Goal: Navigation & Orientation: Find specific page/section

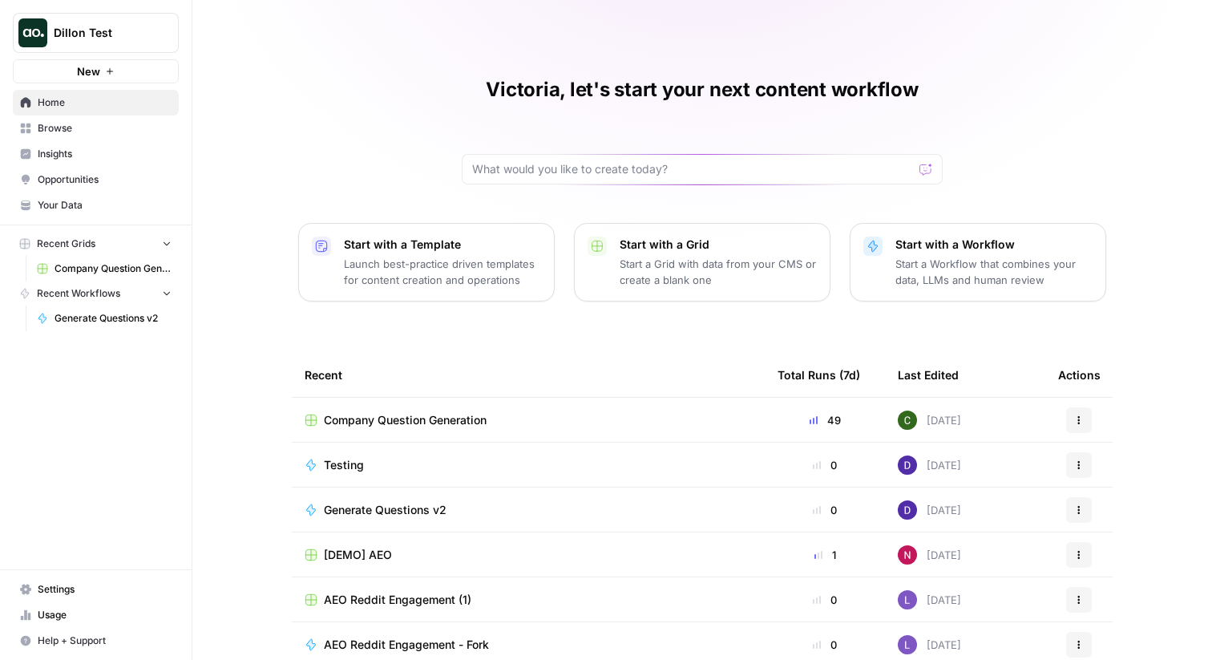
click at [62, 148] on span "Insights" at bounding box center [105, 154] width 134 height 14
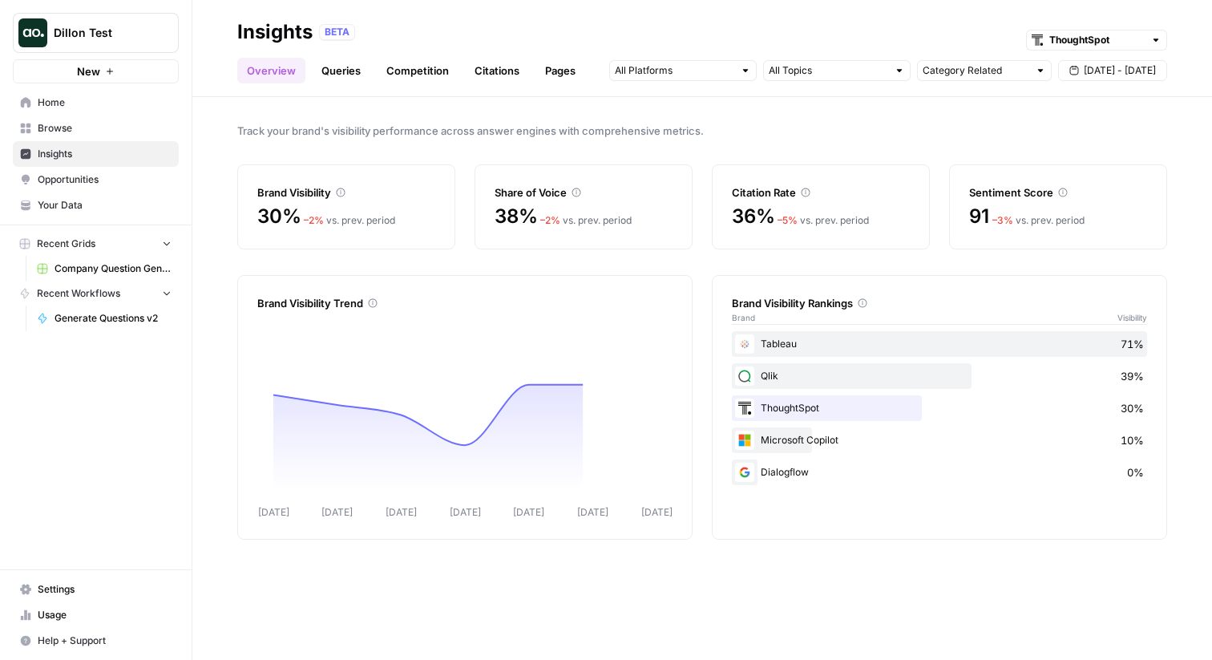
click at [430, 65] on link "Competition" at bounding box center [418, 71] width 82 height 26
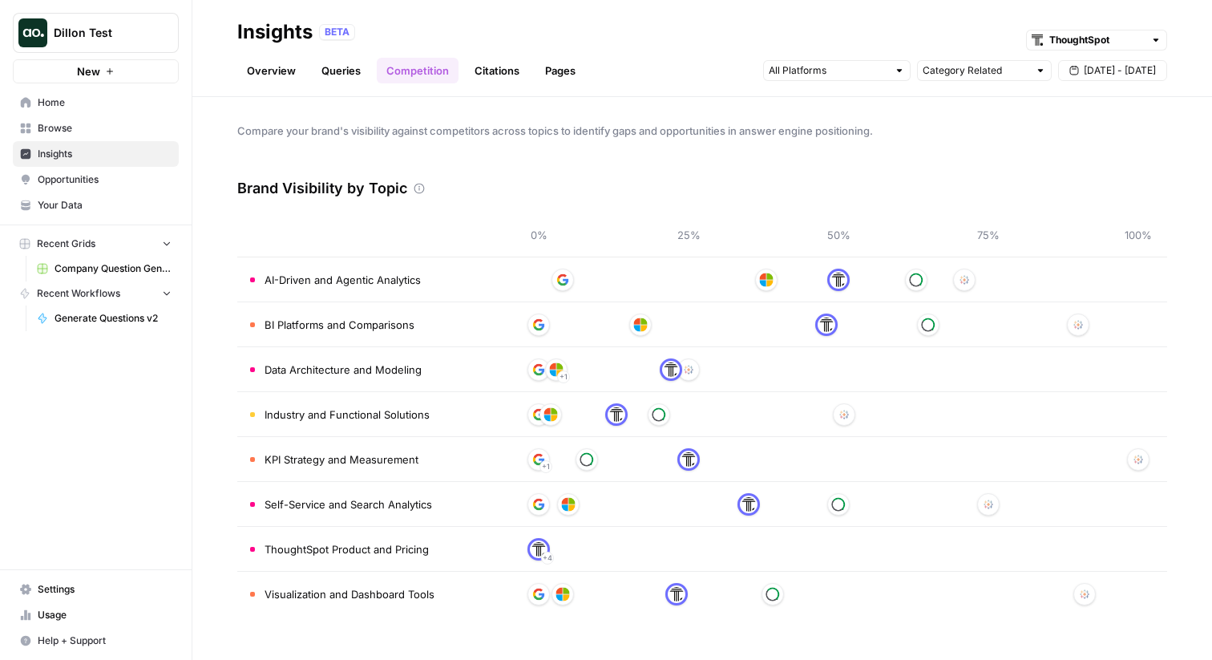
click at [347, 77] on link "Queries" at bounding box center [341, 71] width 59 height 26
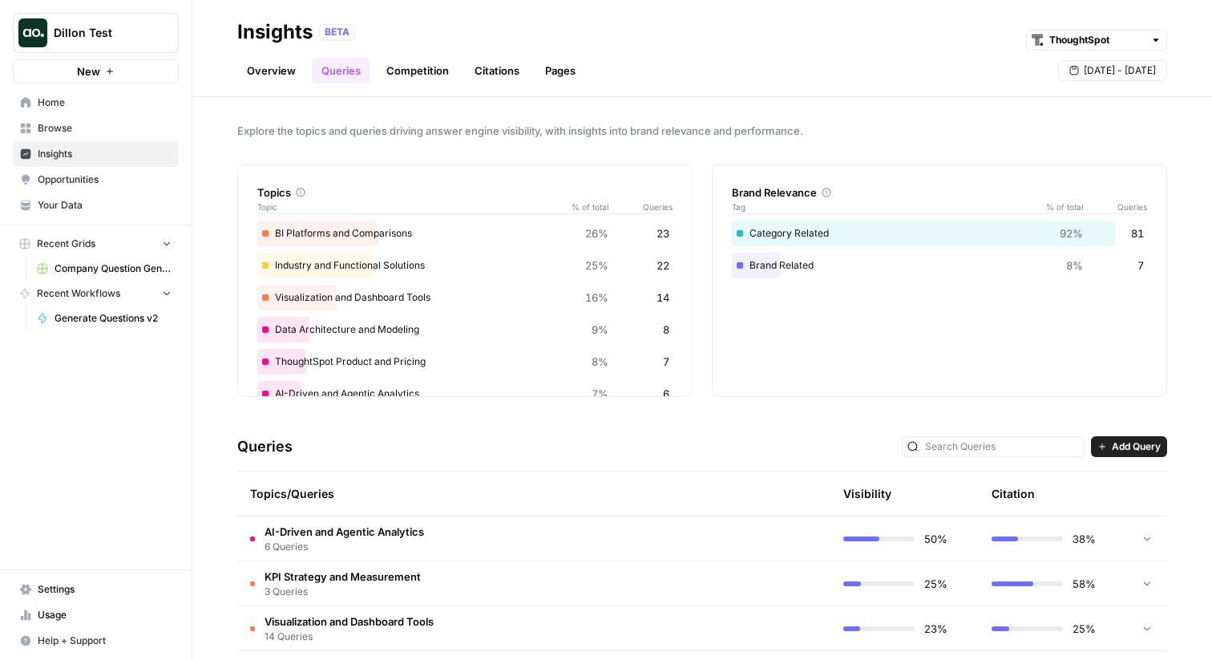
click at [298, 65] on link "Overview" at bounding box center [271, 71] width 68 height 26
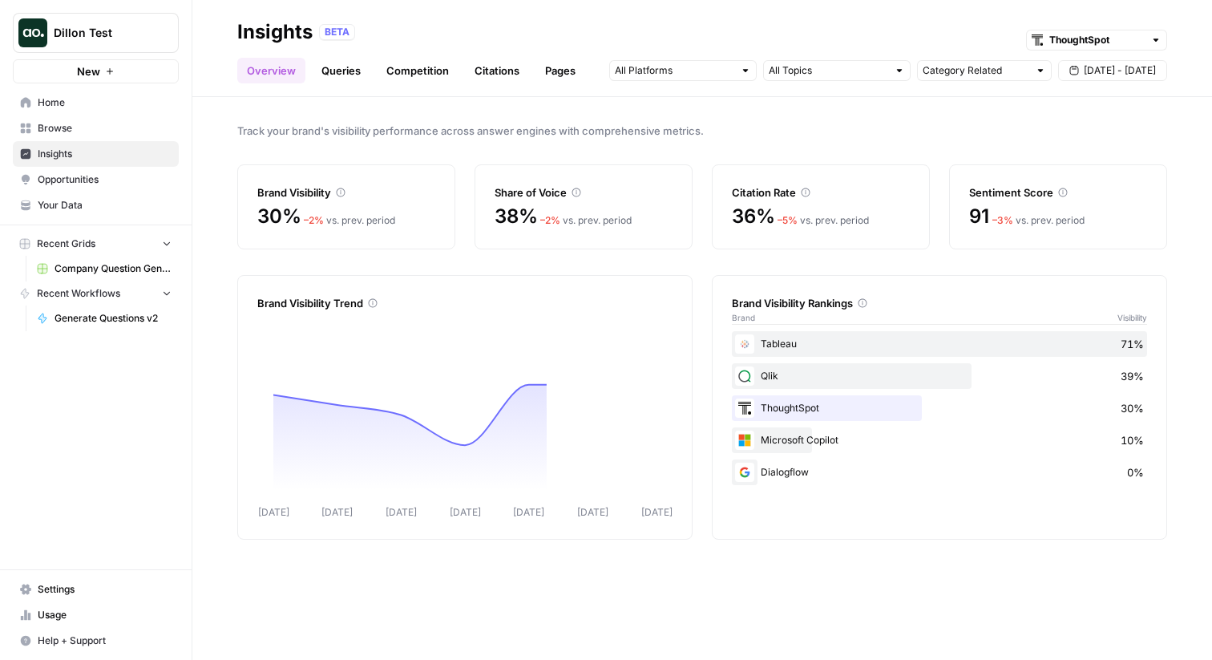
click at [333, 69] on link "Queries" at bounding box center [341, 71] width 59 height 26
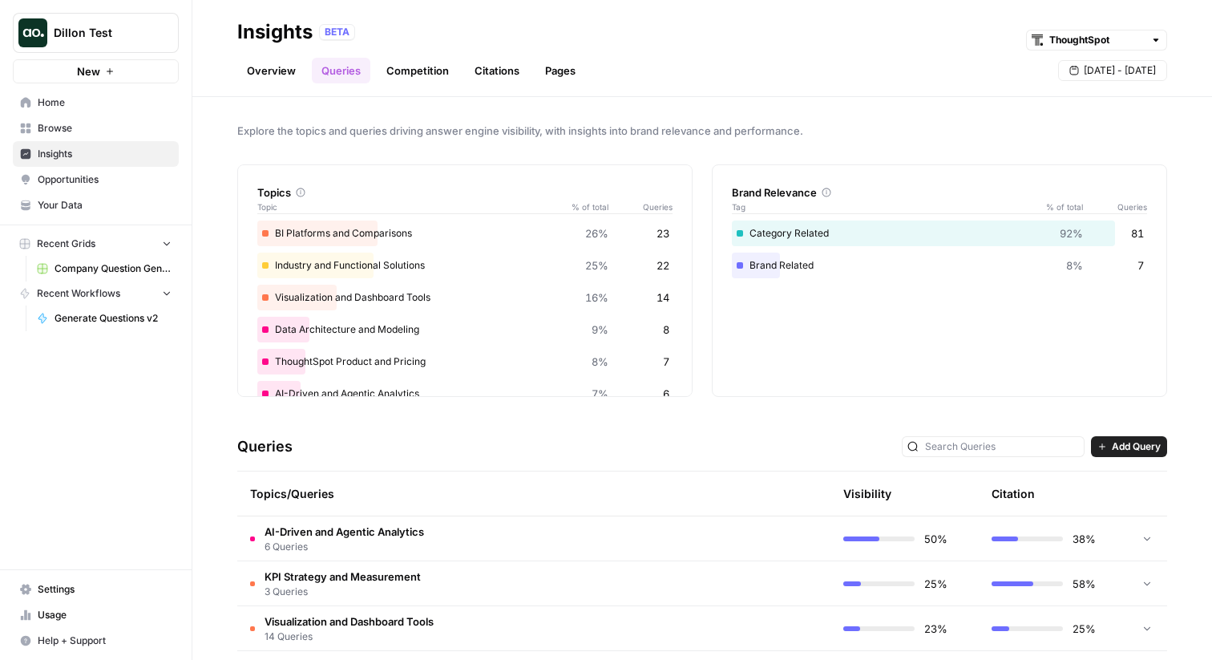
click at [427, 73] on link "Competition" at bounding box center [418, 71] width 82 height 26
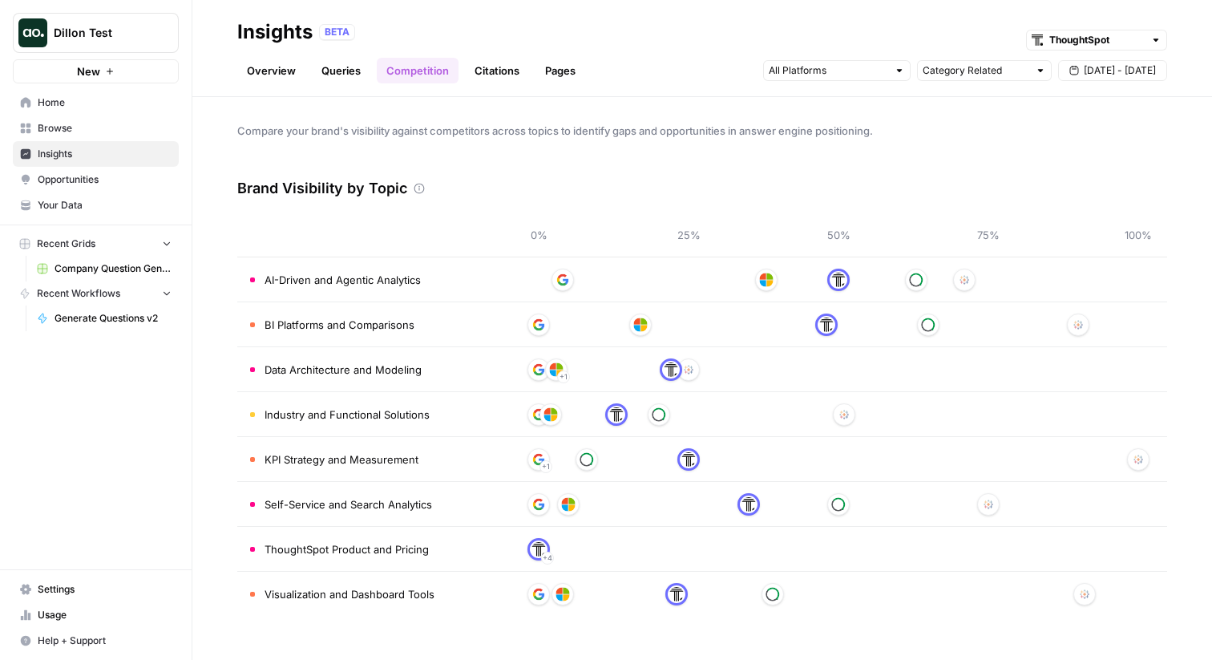
click at [512, 67] on link "Citations" at bounding box center [497, 71] width 64 height 26
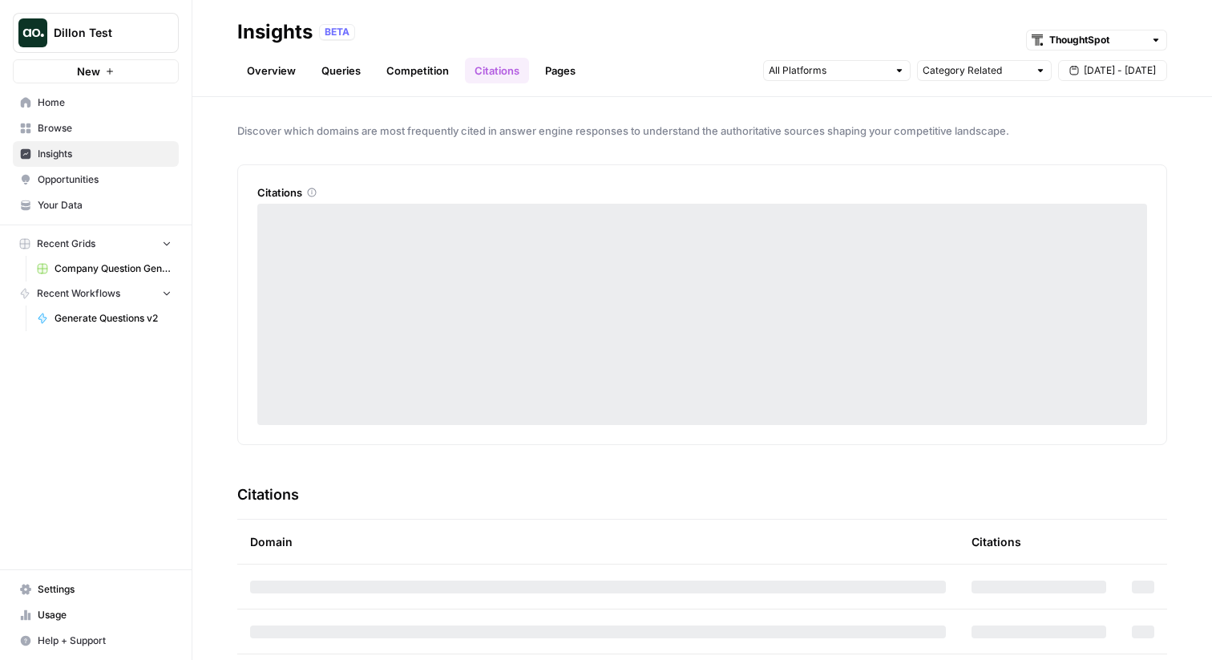
click at [582, 63] on link "Pages" at bounding box center [561, 71] width 50 height 26
